Goal: Task Accomplishment & Management: Complete application form

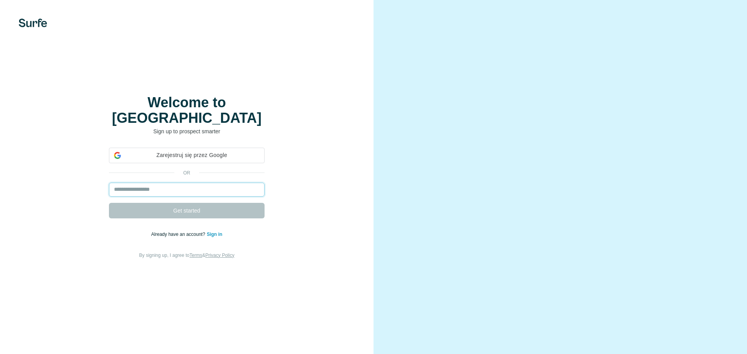
click at [158, 183] on input "email" at bounding box center [187, 190] width 156 height 14
